Goal: Task Accomplishment & Management: Complete application form

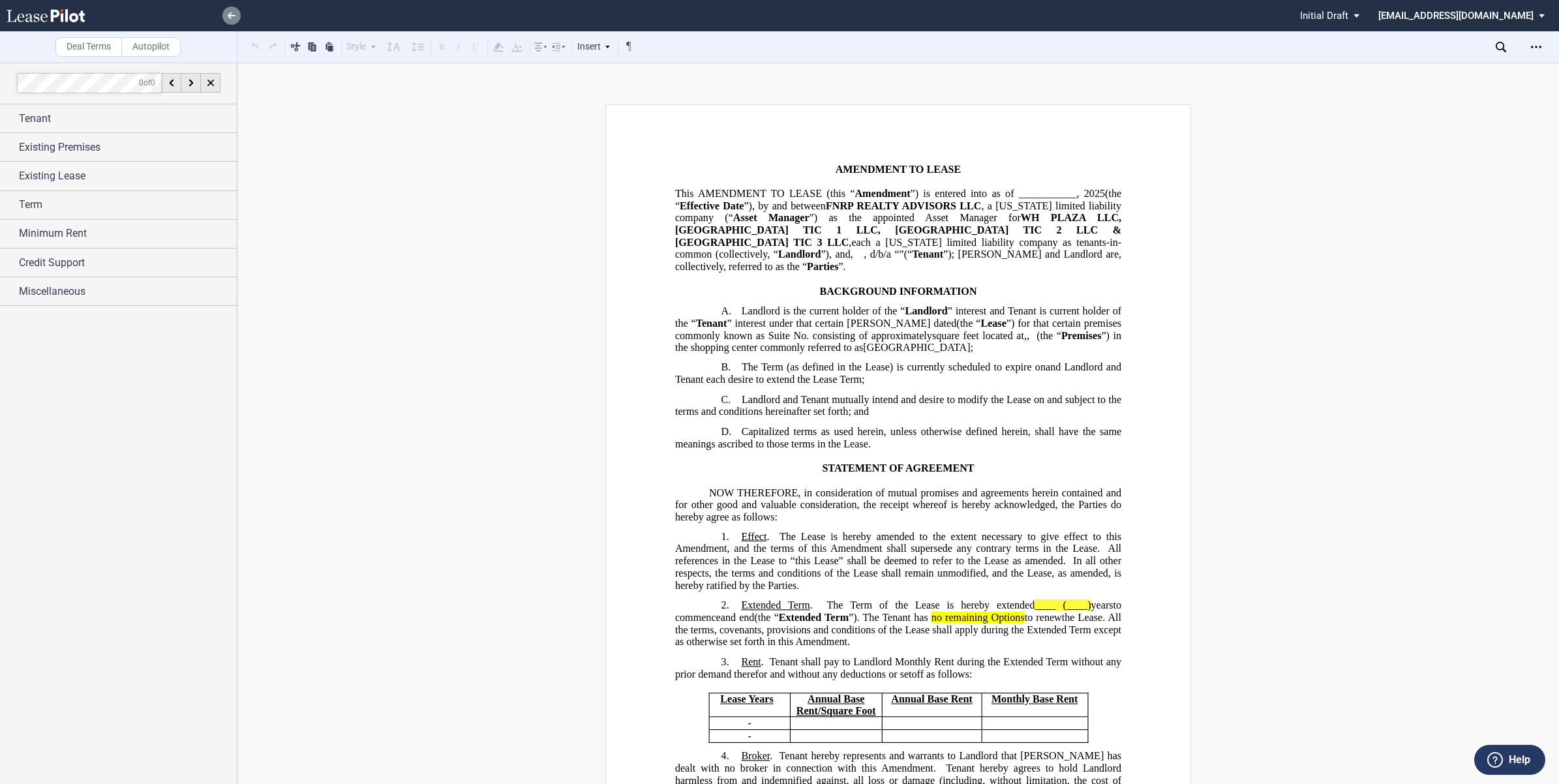
click at [232, 16] on icon at bounding box center [231, 15] width 8 height 6
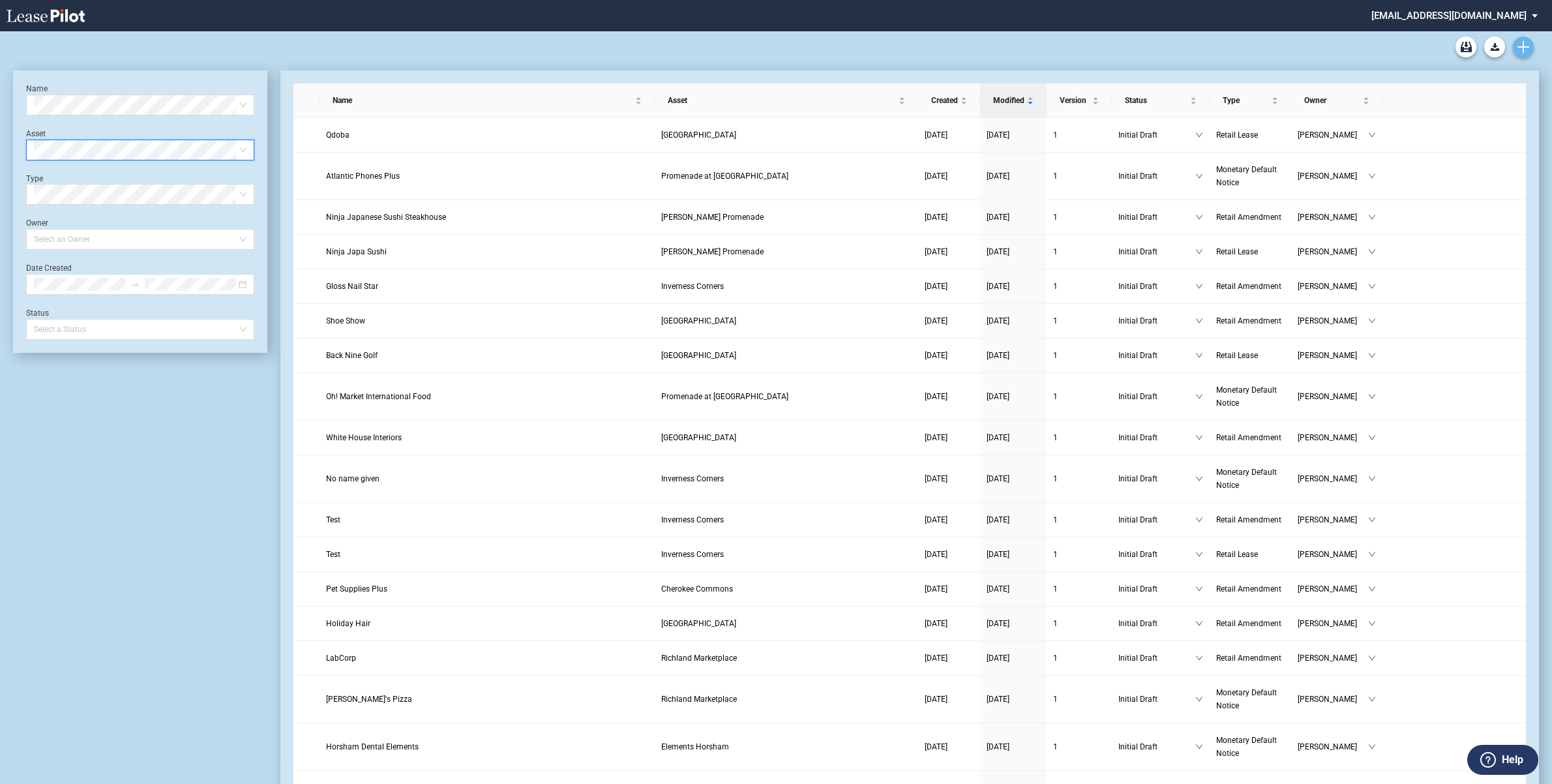
click at [1524, 46] on icon "Create new document" at bounding box center [1523, 46] width 12 height 12
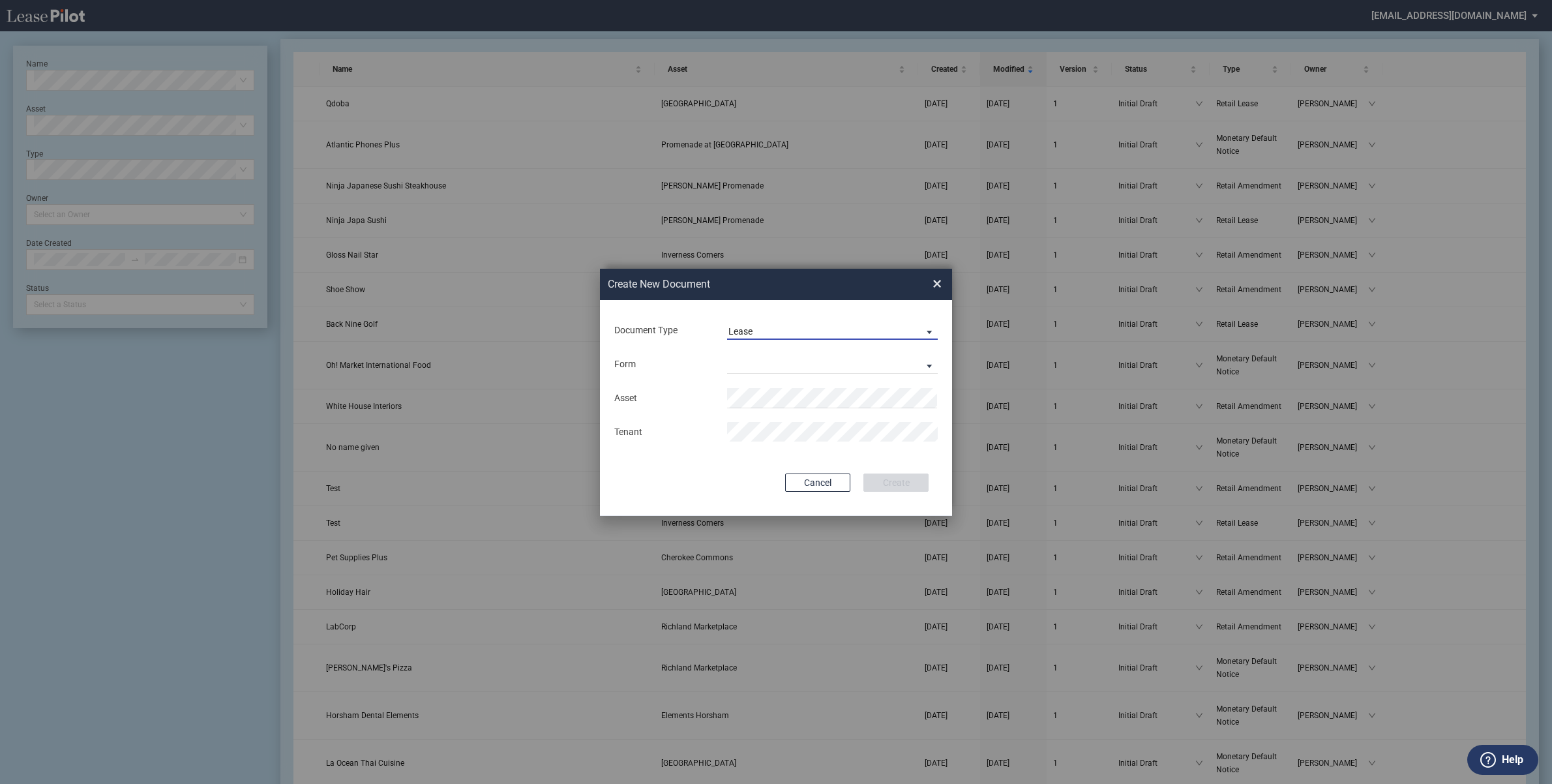
click at [810, 328] on span "Lease" at bounding box center [822, 331] width 187 height 13
click at [810, 328] on md-option "Lease" at bounding box center [834, 331] width 231 height 31
click at [901, 361] on md-select "Retail Lease Monetary Default Notice" at bounding box center [832, 364] width 211 height 19
click at [833, 395] on div "Monetary Default Notice" at bounding box center [784, 396] width 112 height 15
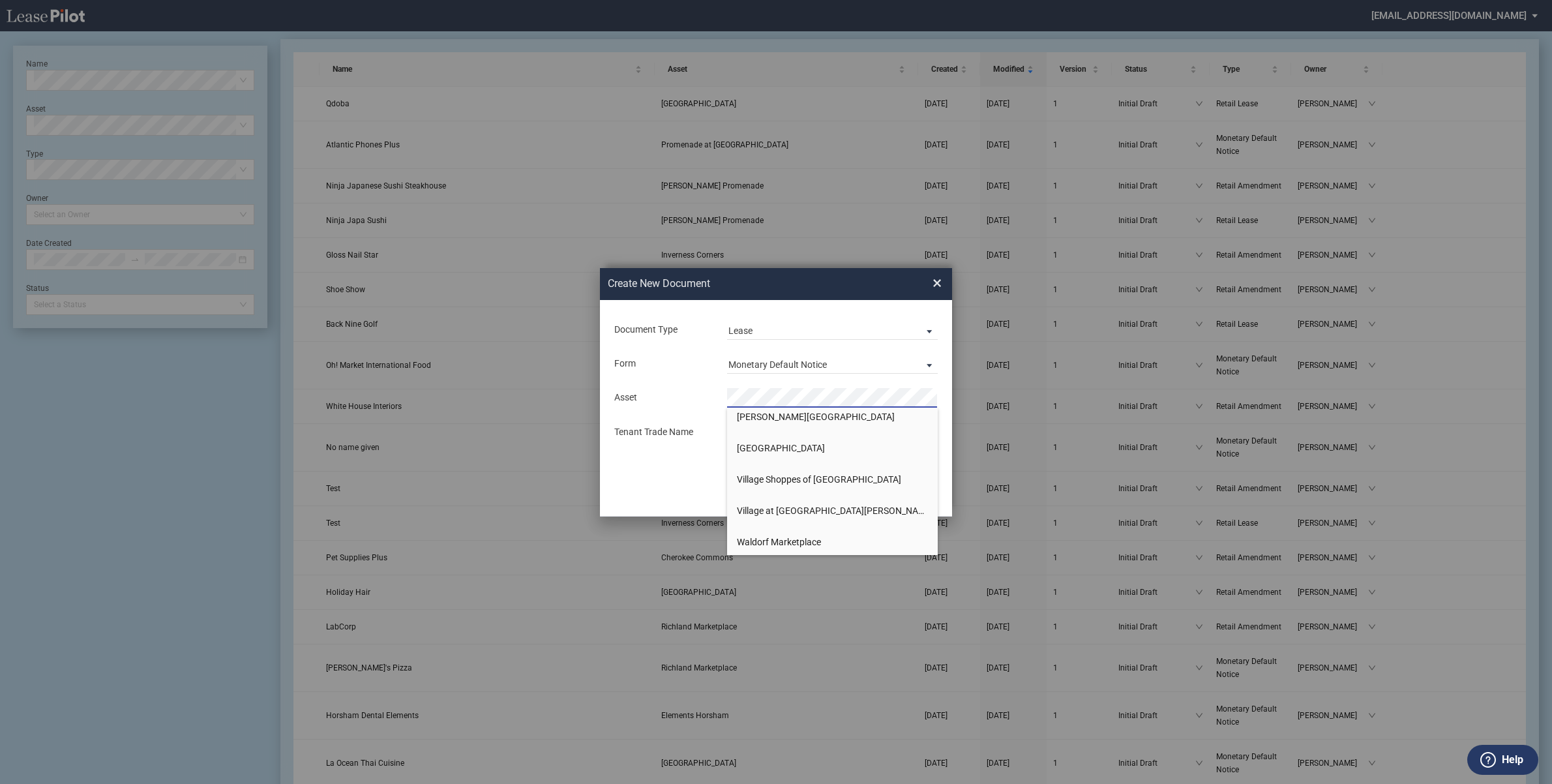
scroll to position [1725, 0]
click at [803, 484] on span "Village at [GEOGRAPHIC_DATA][PERSON_NAME]" at bounding box center [835, 482] width 197 height 10
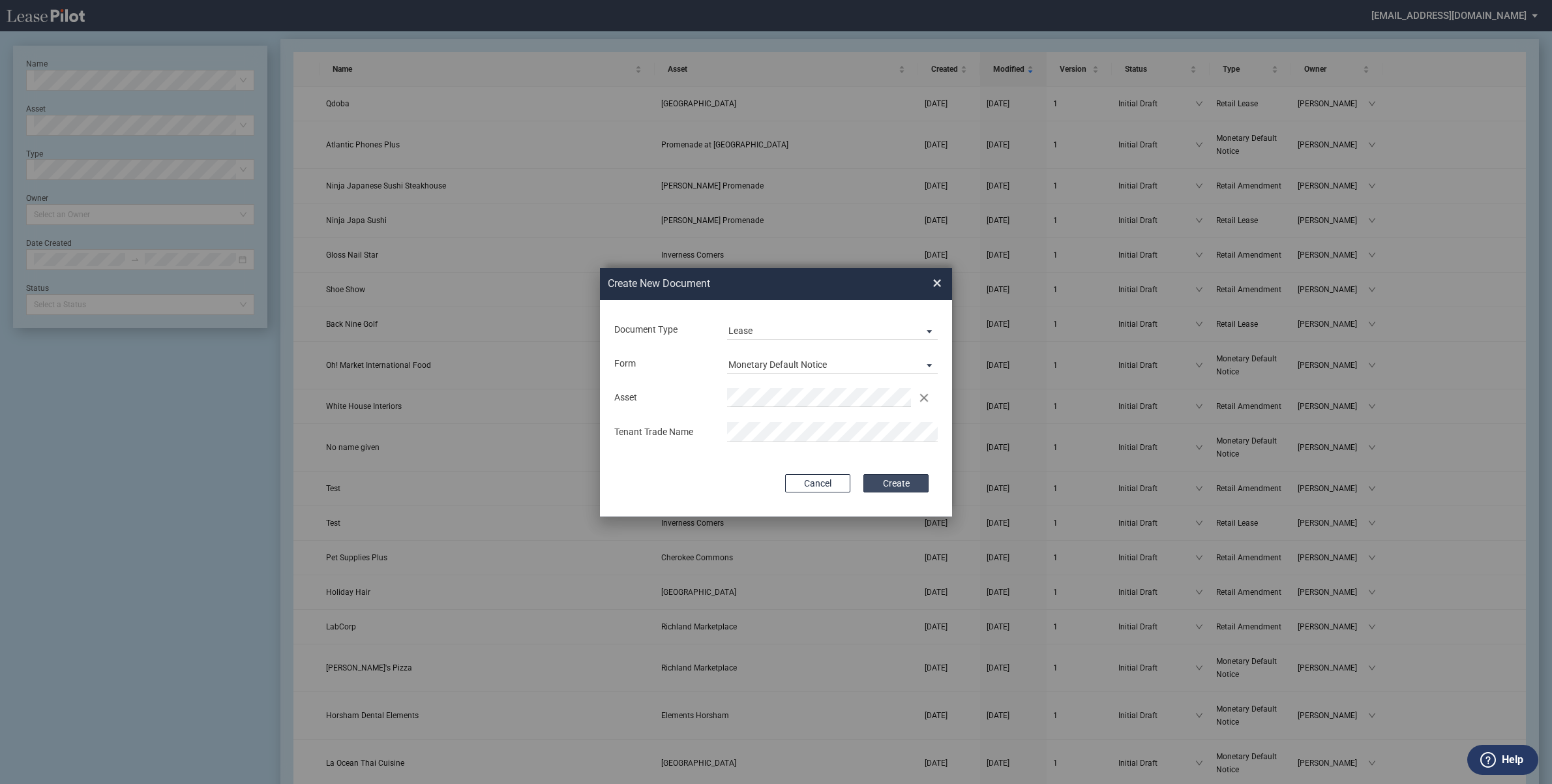
click at [885, 474] on button "Create" at bounding box center [896, 484] width 65 height 19
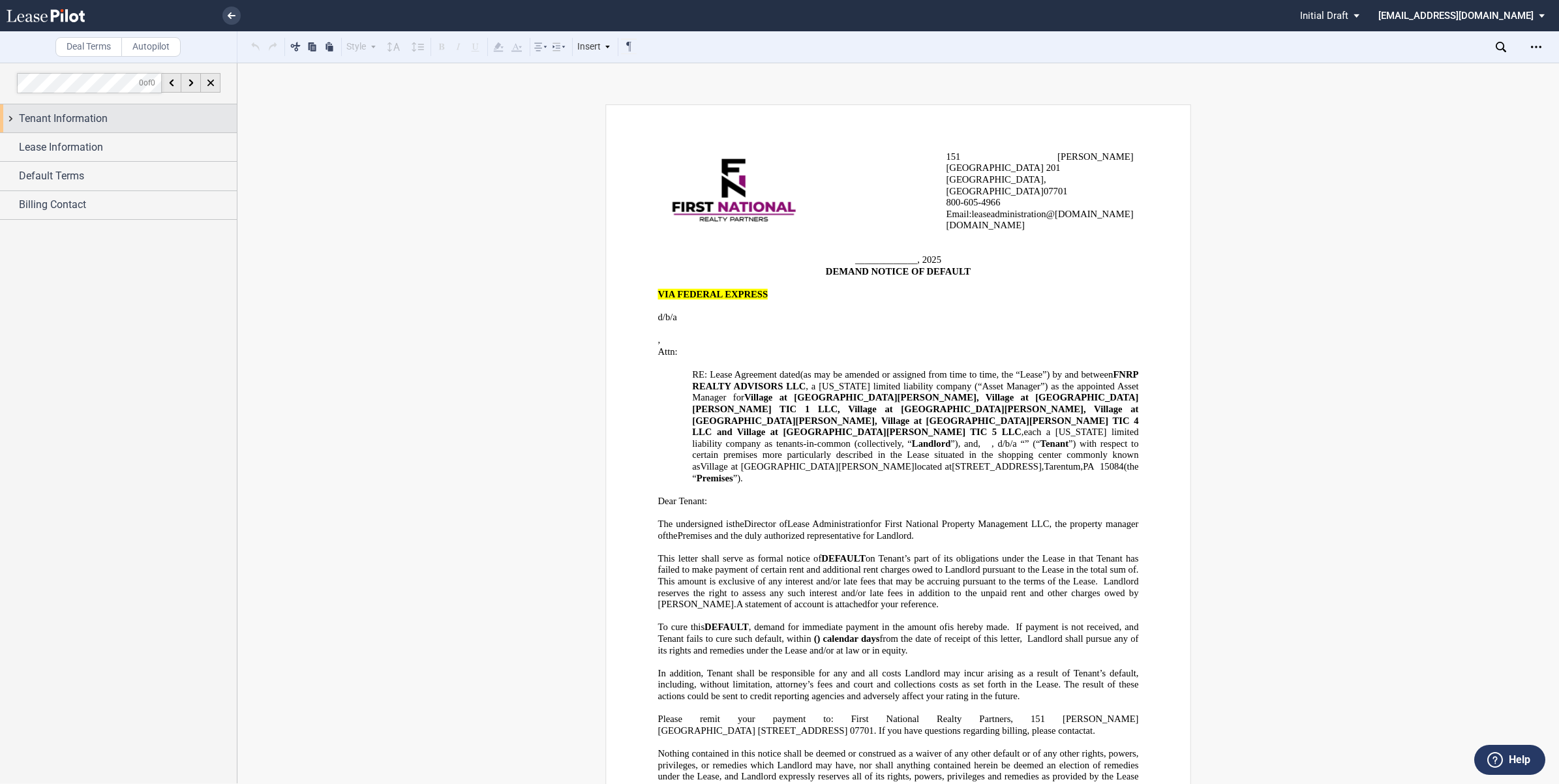
click at [10, 122] on div "Tenant Information" at bounding box center [118, 118] width 237 height 28
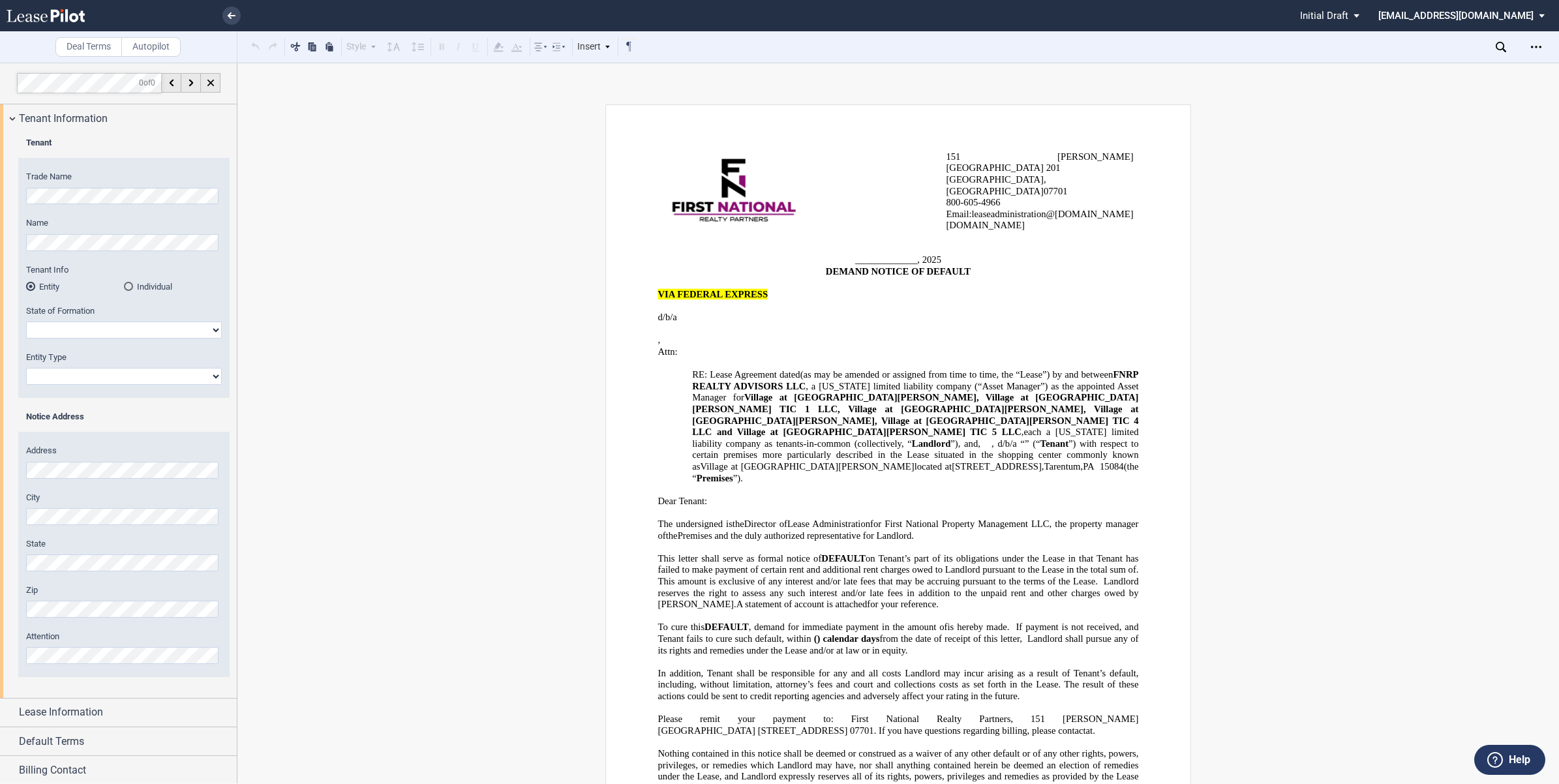
click at [731, 300] on p "﻿ ﻿" at bounding box center [915, 306] width 446 height 12
click at [253, 44] on button at bounding box center [255, 46] width 15 height 15
click at [253, 44] on div "Style Normal 8pt 9pt 10pt 10.5pt 11pt 12pt 14pt 16pt Normal 1 1.15 1.5 2 3 No C…" at bounding box center [443, 47] width 390 height 17
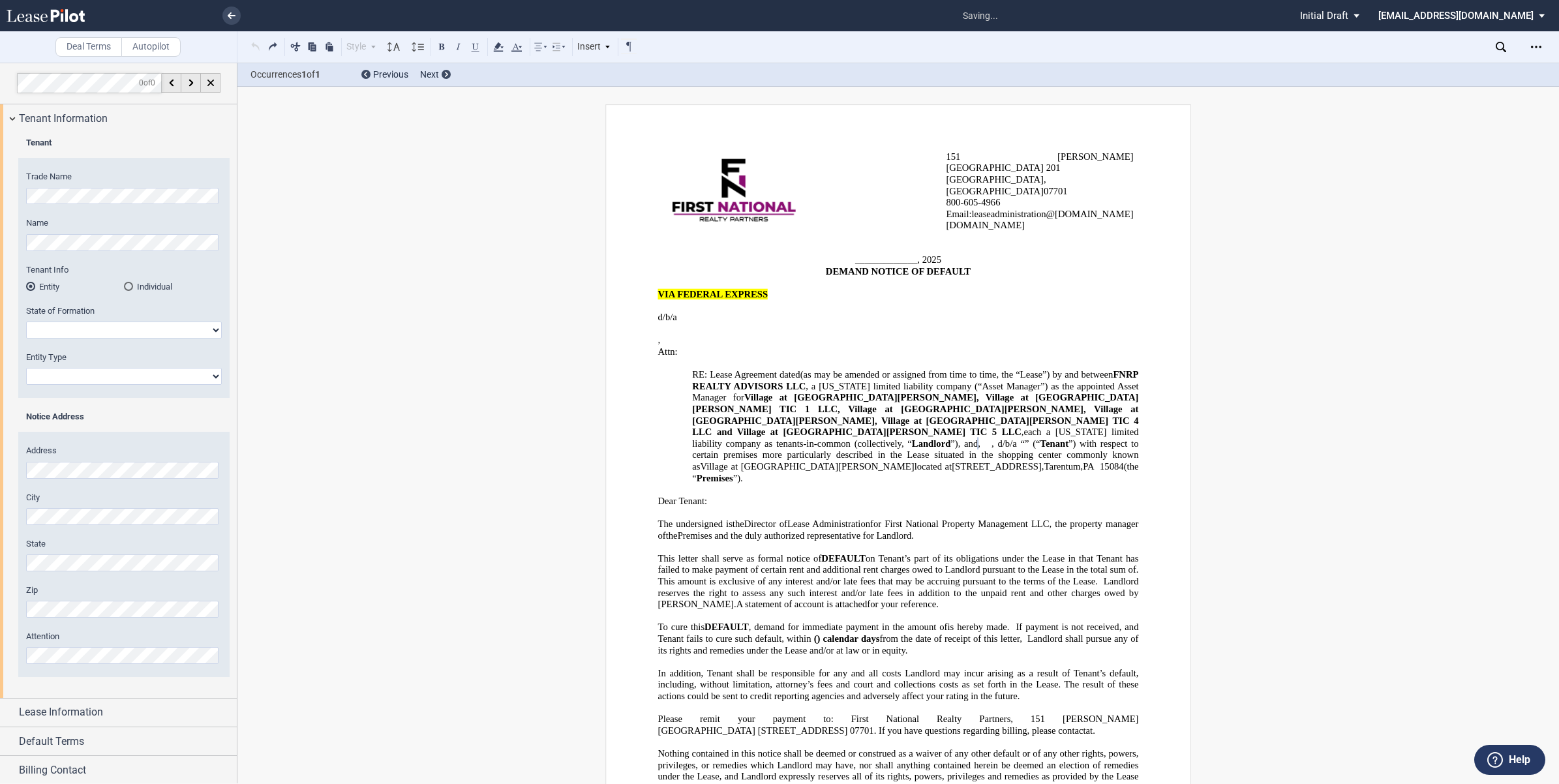
click at [50, 327] on select "Alabama Alaska Arizona Arkansas California Colorado Connecticut Delaware Distri…" at bounding box center [124, 330] width 196 height 17
select select "Delaware"
click at [26, 321] on select "Alabama Alaska Arizona Arkansas California Colorado Connecticut Delaware Distri…" at bounding box center [124, 330] width 196 height 17
click at [54, 379] on select "Corporation Limited Liability Company General Partnership Limited Partnership O…" at bounding box center [124, 376] width 196 height 17
select select "Limited Liability Company"
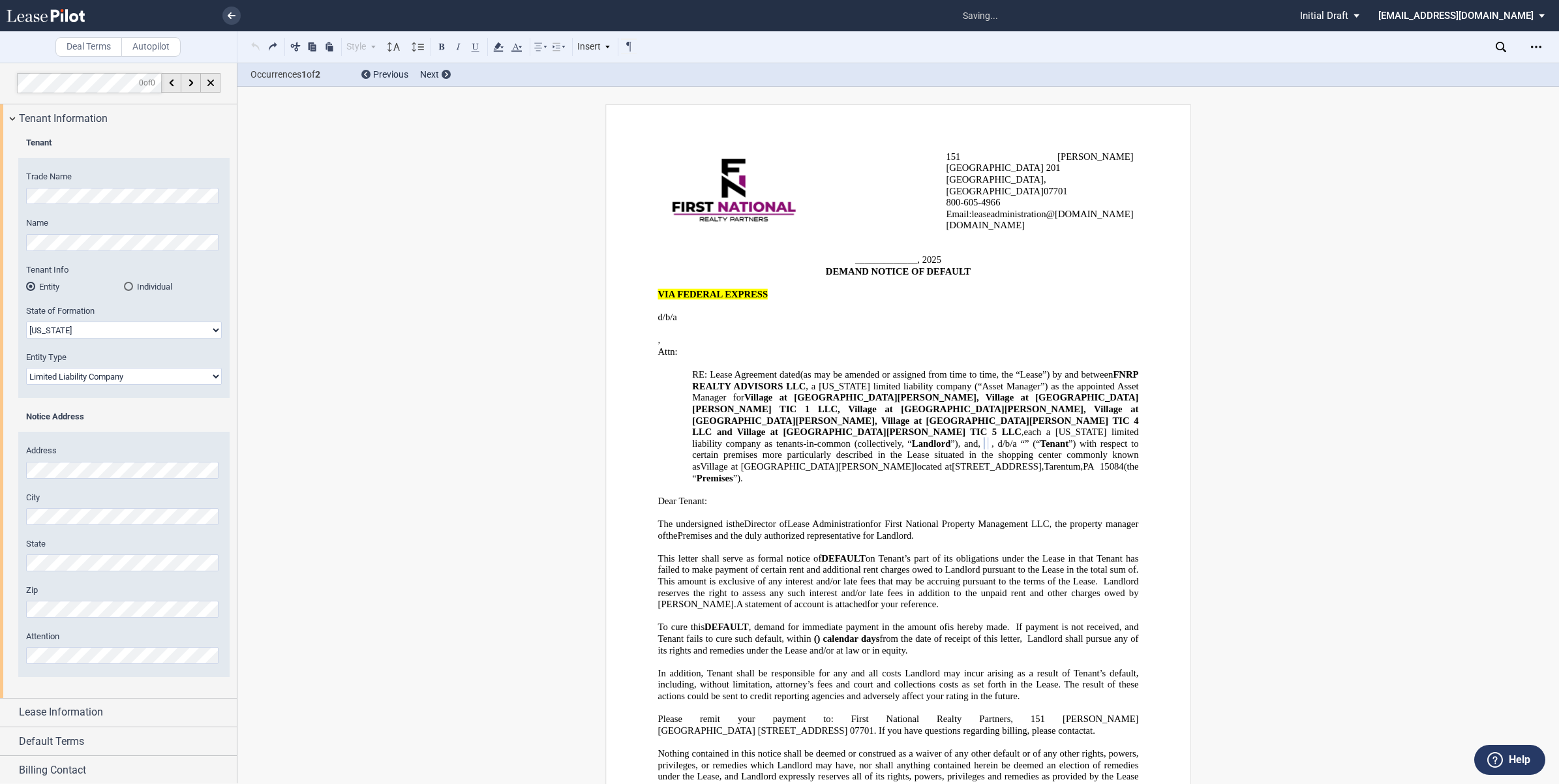
click at [26, 368] on select "Corporation Limited Liability Company General Partnership Limited Partnership O…" at bounding box center [124, 376] width 196 height 17
click at [0, 709] on div "Lease Information" at bounding box center [118, 711] width 237 height 28
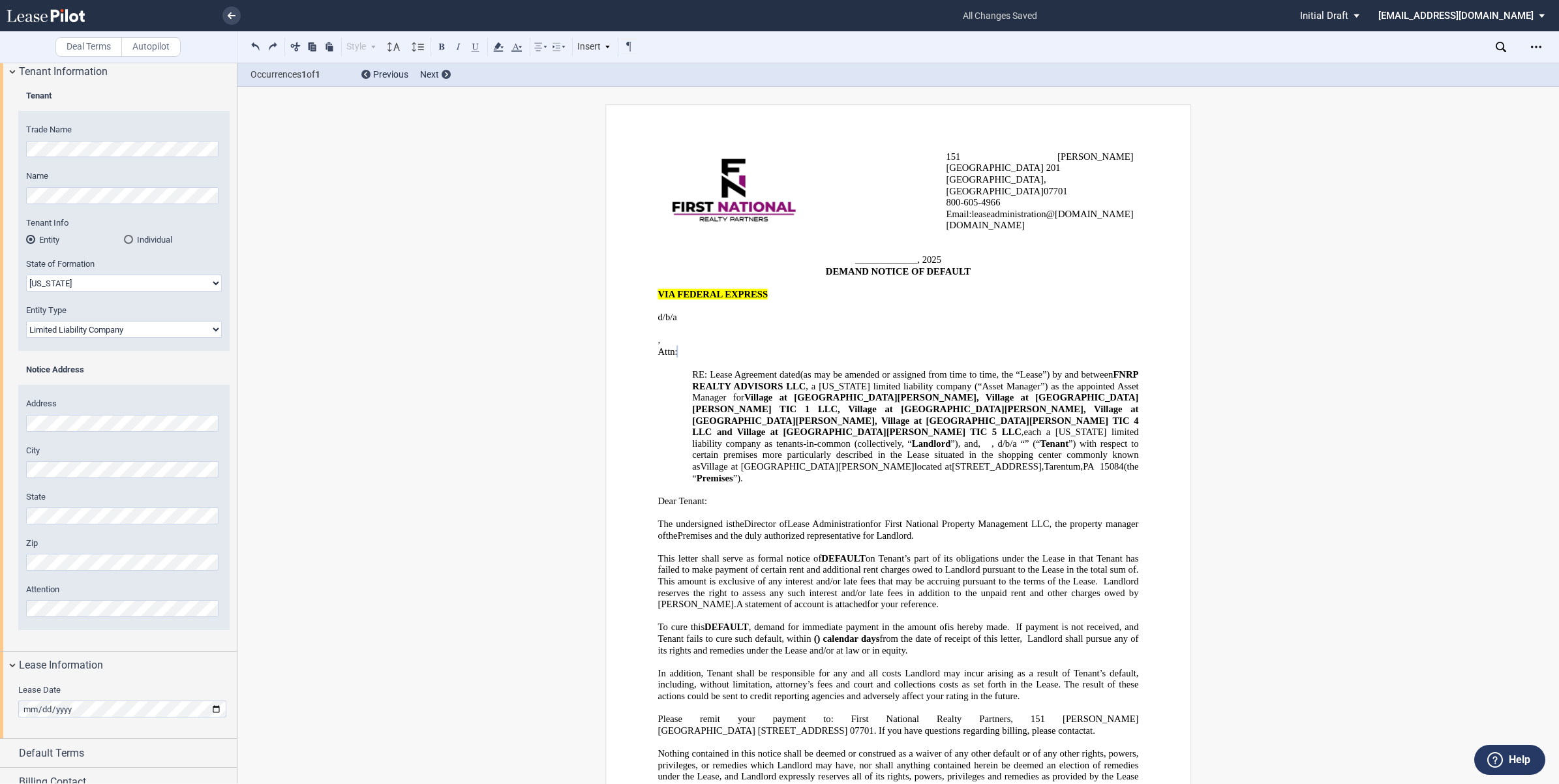
scroll to position [60, 0]
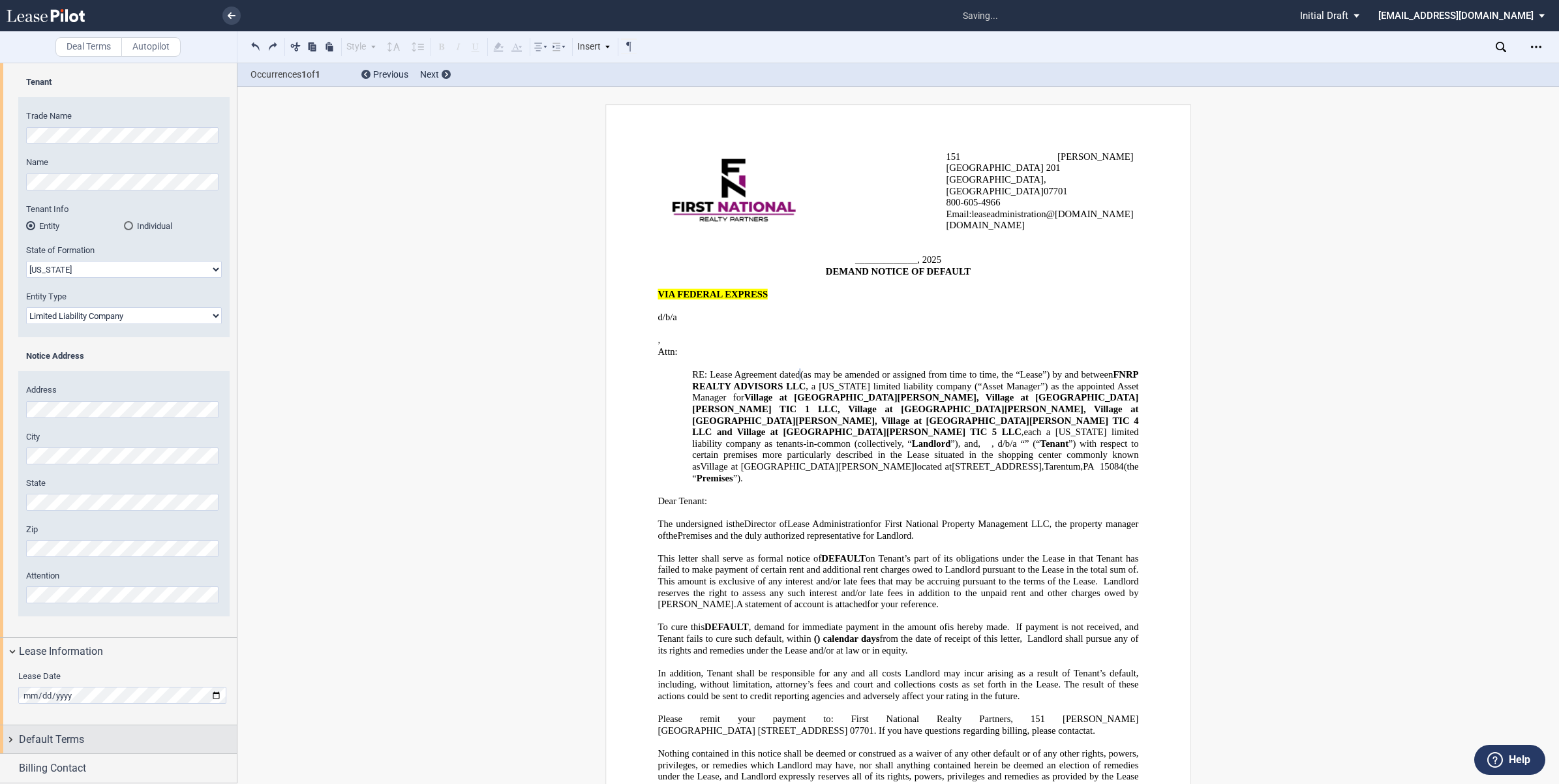
click at [10, 739] on div "Default Terms" at bounding box center [118, 739] width 237 height 28
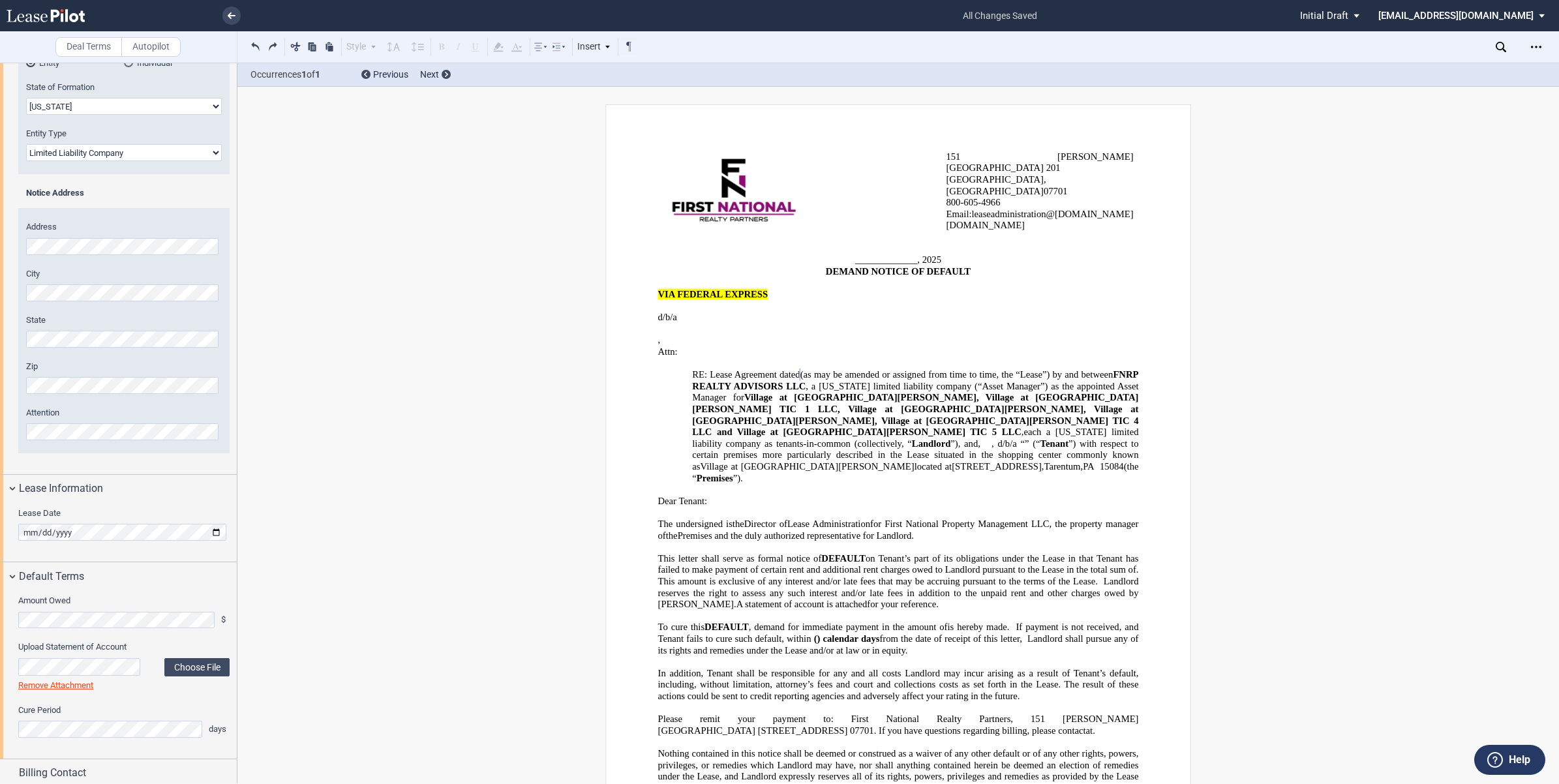
scroll to position [230, 0]
click at [11, 768] on div "Billing Contact" at bounding box center [118, 769] width 237 height 28
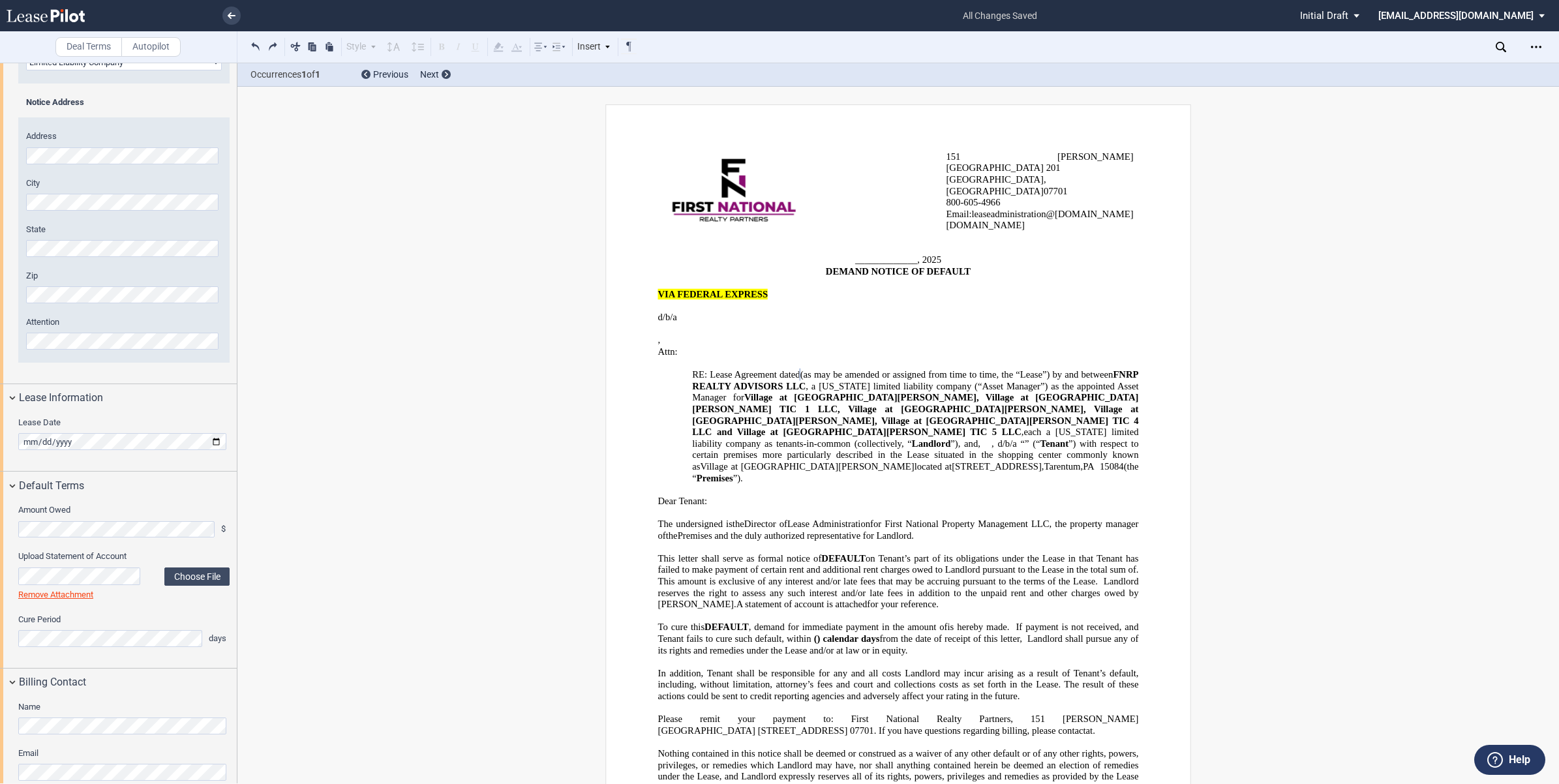
scroll to position [334, 0]
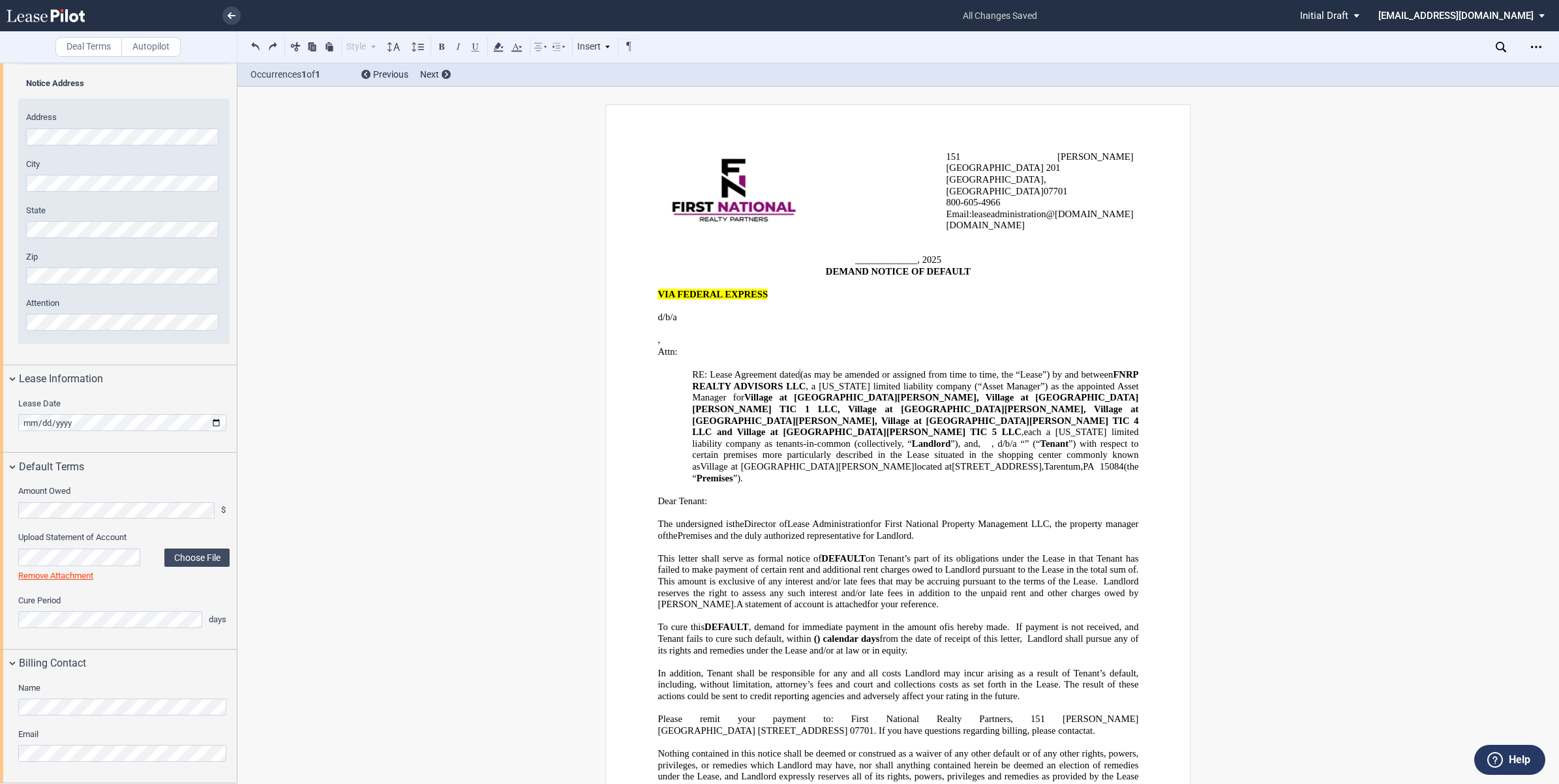
click at [290, 702] on div "151 Bodman Place, Suite 201 Red Bank, NJ 07701 800-60 5 -4966 Email : leaseadmi…" at bounding box center [898, 496] width 1321 height 784
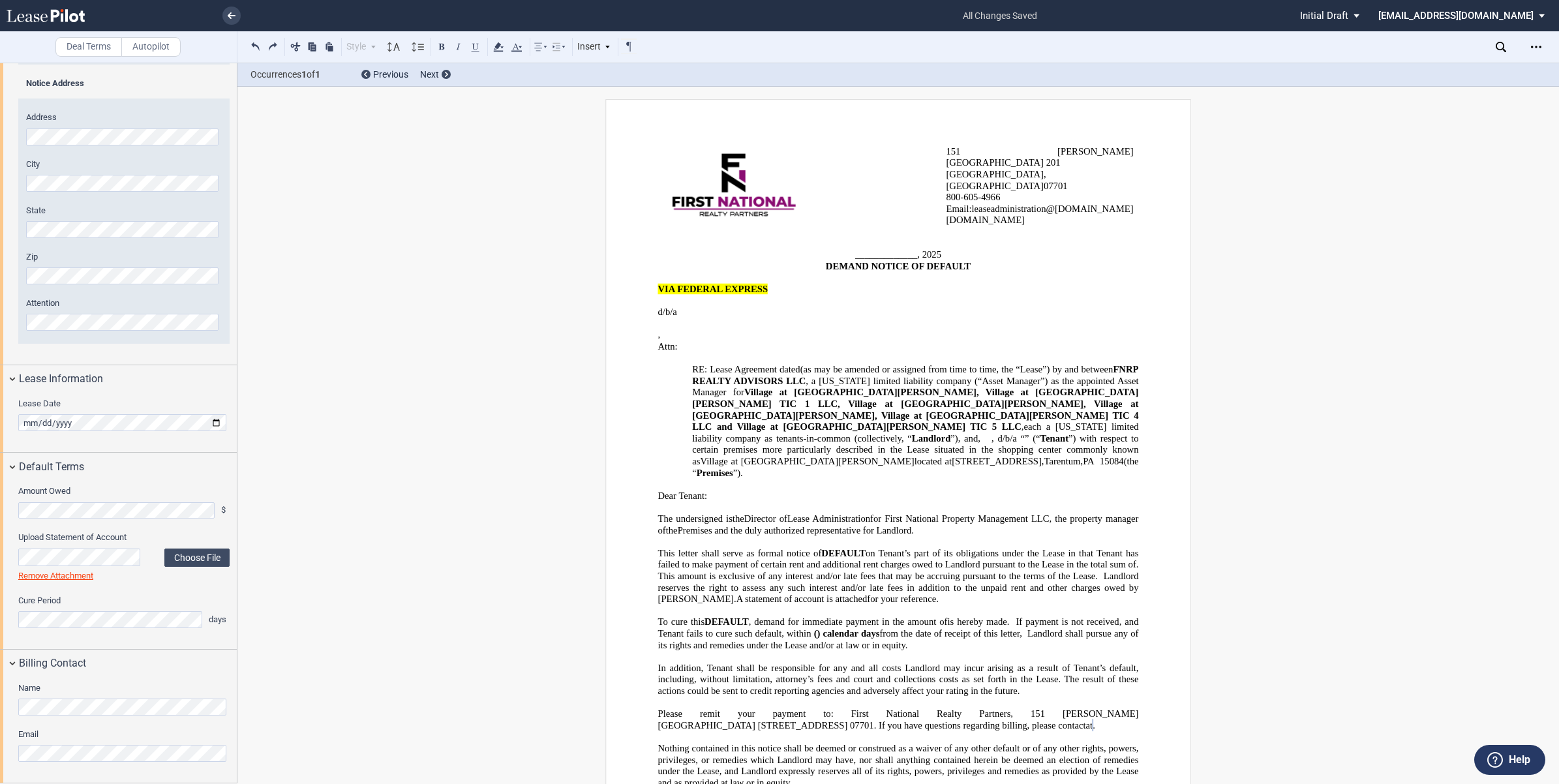
scroll to position [0, 0]
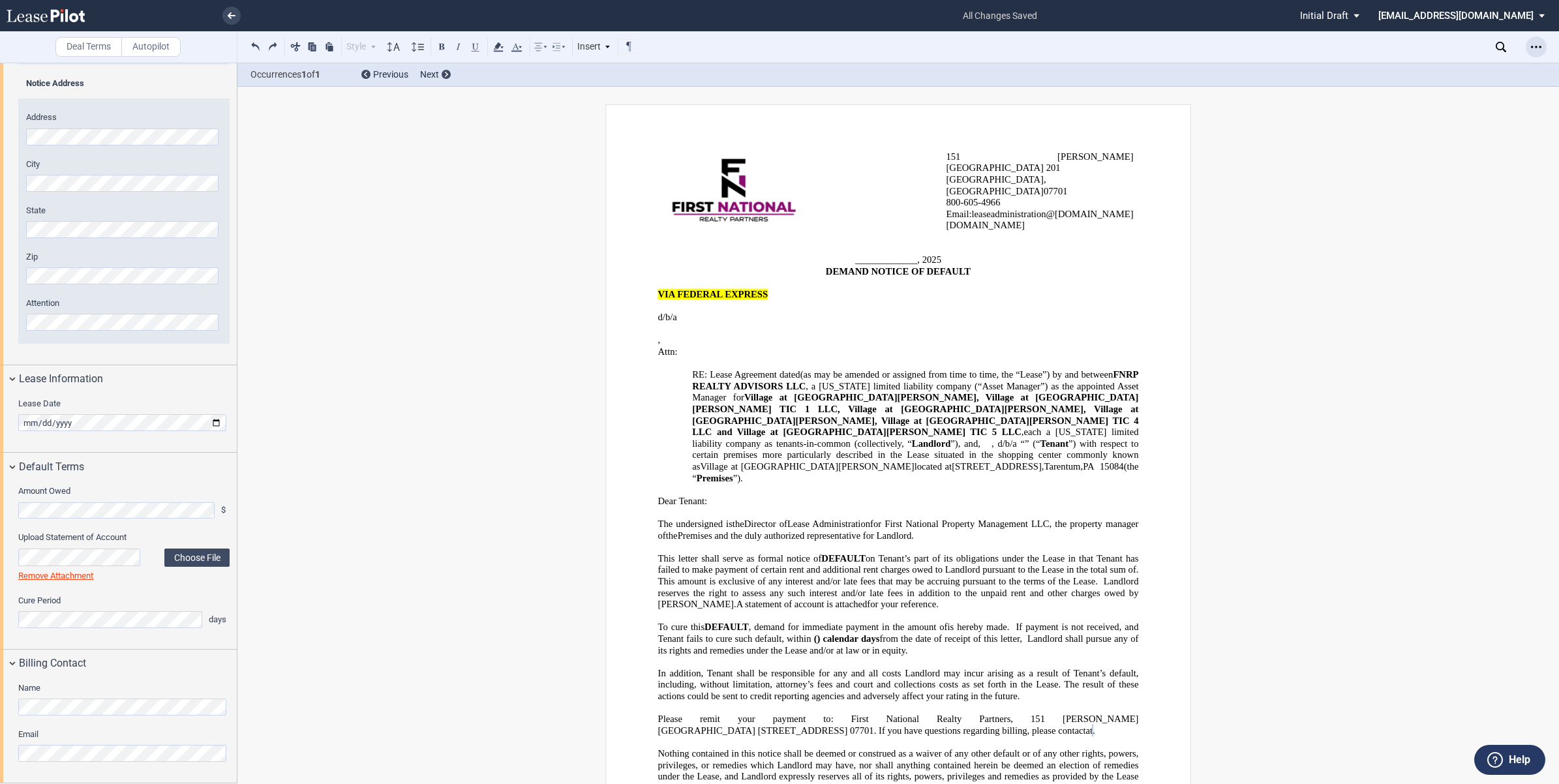
click at [1534, 46] on icon "Open Lease options menu" at bounding box center [1536, 46] width 10 height 10
click at [1407, 72] on div "Download" at bounding box center [1461, 70] width 159 height 11
